Goal: Information Seeking & Learning: Learn about a topic

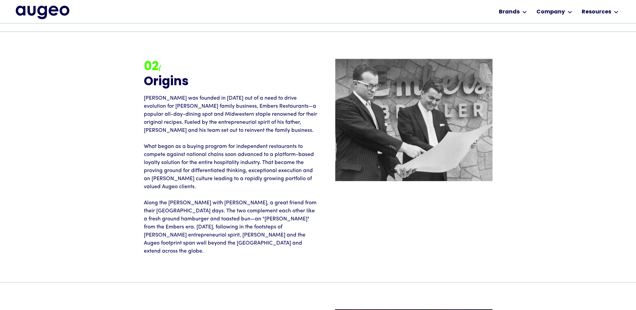
scroll to position [811, 0]
